Goal: Navigation & Orientation: Find specific page/section

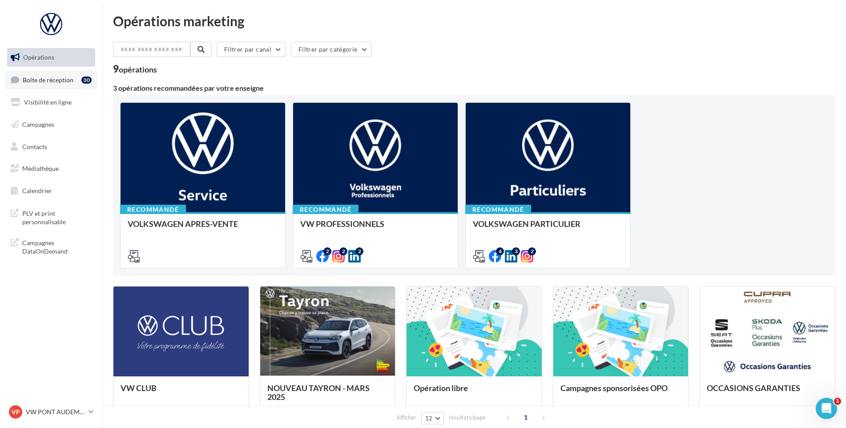
click at [73, 80] on link "Boîte de réception 30" at bounding box center [51, 79] width 92 height 19
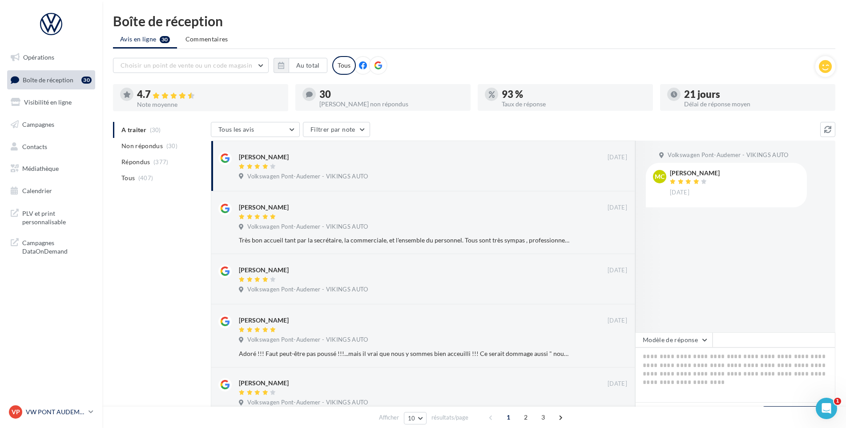
click at [85, 415] on p "VW PONT AUDEMER" at bounding box center [55, 411] width 59 height 9
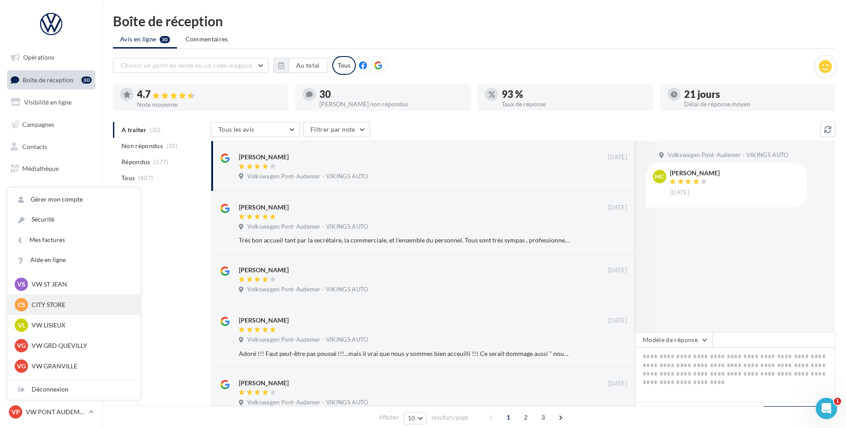
scroll to position [178, 0]
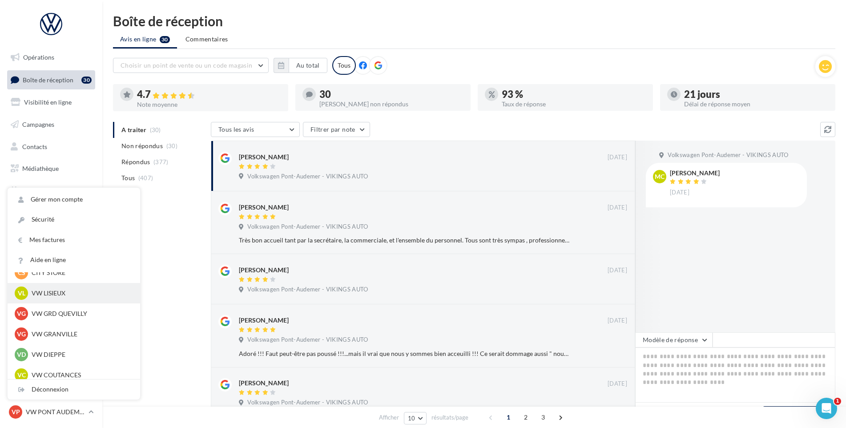
click at [76, 299] on div "VL VW LISIEUX vw-lis-vau" at bounding box center [74, 292] width 118 height 13
